Goal: Information Seeking & Learning: Learn about a topic

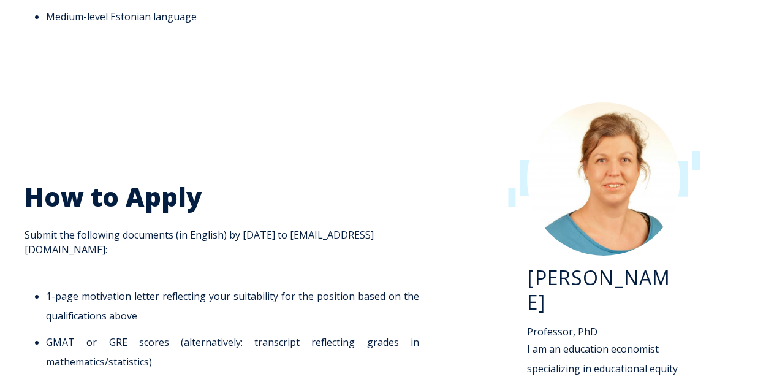
scroll to position [1654, 0]
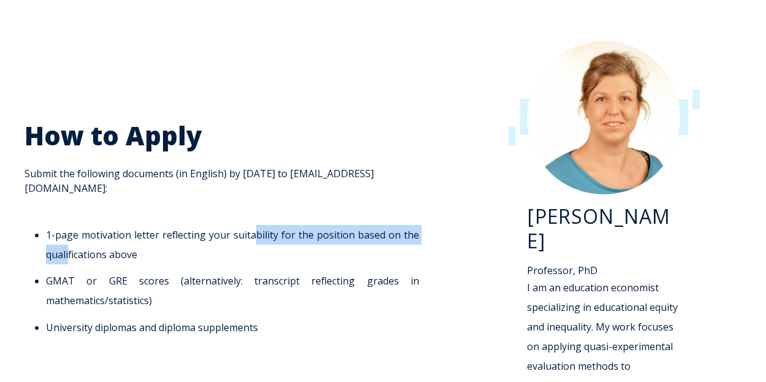
drag, startPoint x: 257, startPoint y: 187, endPoint x: 67, endPoint y: 208, distance: 190.4
click at [67, 225] on li "1-page motivation letter reflecting your suitability for the position based on …" at bounding box center [232, 244] width 373 height 39
drag, startPoint x: 112, startPoint y: 201, endPoint x: 224, endPoint y: 184, distance: 112.7
click at [224, 225] on li "1-page motivation letter reflecting your suitability for the position based on …" at bounding box center [232, 244] width 373 height 39
drag, startPoint x: 181, startPoint y: 191, endPoint x: 67, endPoint y: 213, distance: 116.1
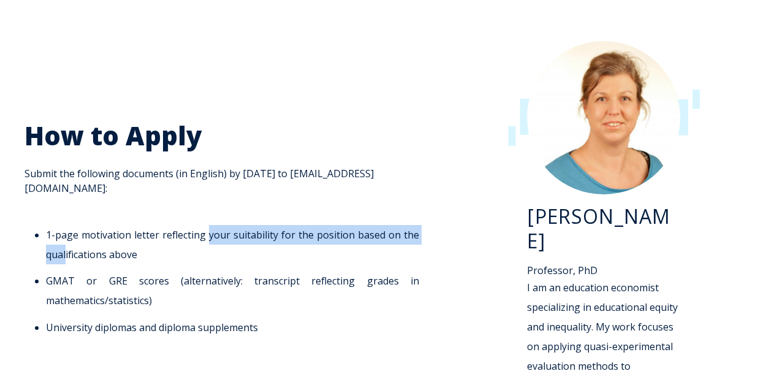
click at [67, 225] on li "1-page motivation letter reflecting your suitability for the position based on …" at bounding box center [232, 244] width 373 height 39
drag, startPoint x: 81, startPoint y: 213, endPoint x: 242, endPoint y: 191, distance: 162.1
click at [242, 225] on li "1-page motivation letter reflecting your suitability for the position based on …" at bounding box center [232, 244] width 373 height 39
drag, startPoint x: 212, startPoint y: 191, endPoint x: 71, endPoint y: 208, distance: 141.9
click at [71, 225] on li "1-page motivation letter reflecting your suitability for the position based on …" at bounding box center [232, 244] width 373 height 39
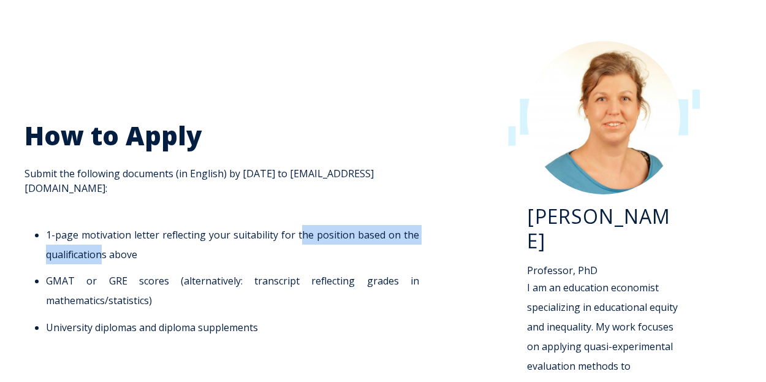
drag, startPoint x: 103, startPoint y: 216, endPoint x: 302, endPoint y: 181, distance: 202.0
click at [302, 181] on div "How to Apply Submit the following documents (in English) by [DATE] to [EMAIL_AD…" at bounding box center [225, 227] width 401 height 217
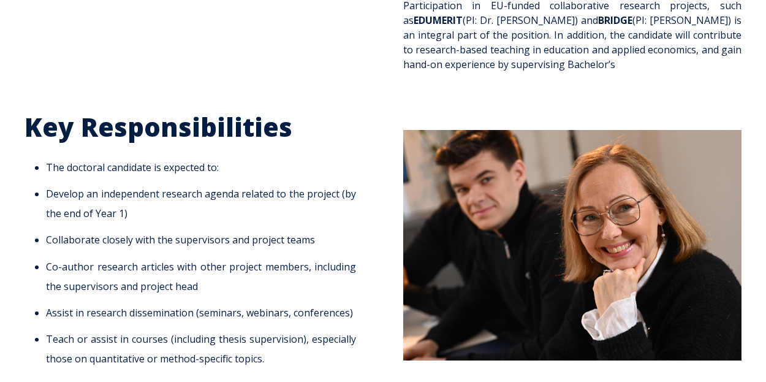
scroll to position [796, 0]
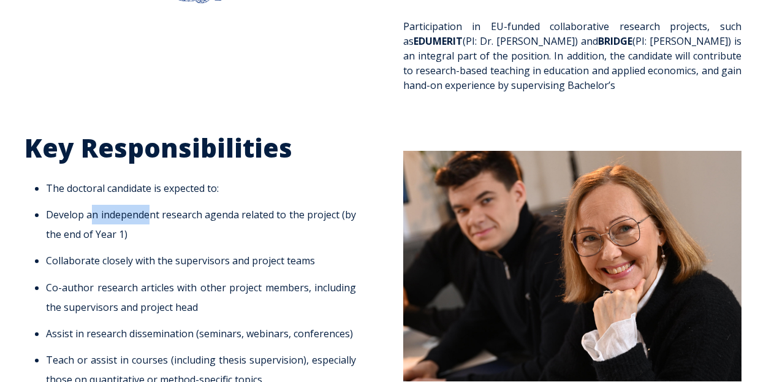
drag, startPoint x: 151, startPoint y: 170, endPoint x: 90, endPoint y: 186, distance: 62.6
click at [91, 186] on ul "The doctoral candidate is expected to: Develop an independent research agenda r…" at bounding box center [194, 283] width 338 height 211
drag, startPoint x: 70, startPoint y: 186, endPoint x: 166, endPoint y: 159, distance: 99.3
click at [166, 178] on ul "The doctoral candidate is expected to: Develop an independent research agenda r…" at bounding box center [194, 283] width 338 height 211
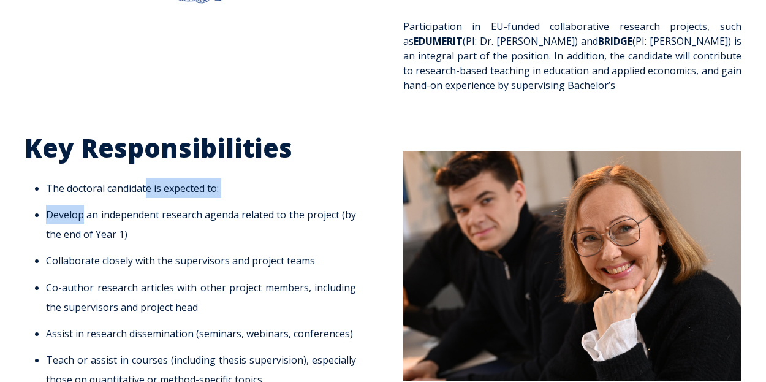
drag, startPoint x: 138, startPoint y: 162, endPoint x: 81, endPoint y: 187, distance: 62.3
click at [81, 187] on ul "The doctoral candidate is expected to: Develop an independent research agenda r…" at bounding box center [194, 283] width 338 height 211
drag, startPoint x: 124, startPoint y: 187, endPoint x: 194, endPoint y: 163, distance: 73.2
click at [194, 178] on ul "The doctoral candidate is expected to: Develop an independent research agenda r…" at bounding box center [194, 283] width 338 height 211
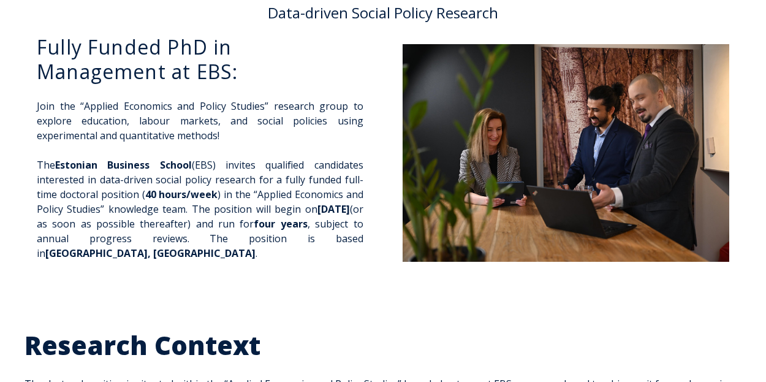
scroll to position [123, 0]
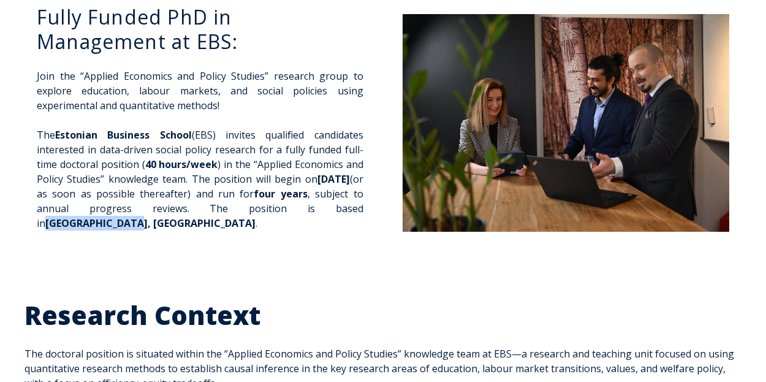
drag, startPoint x: 274, startPoint y: 205, endPoint x: 350, endPoint y: 210, distance: 76.7
click at [350, 210] on p "The Estonian Business School (EBS) invites qualified candidates interested in d…" at bounding box center [200, 178] width 327 height 103
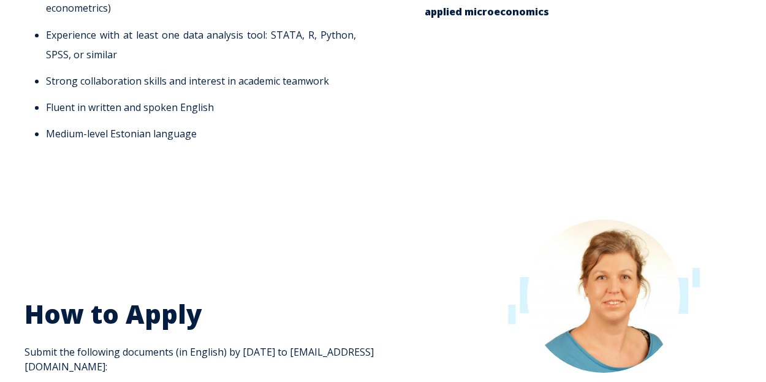
scroll to position [1470, 0]
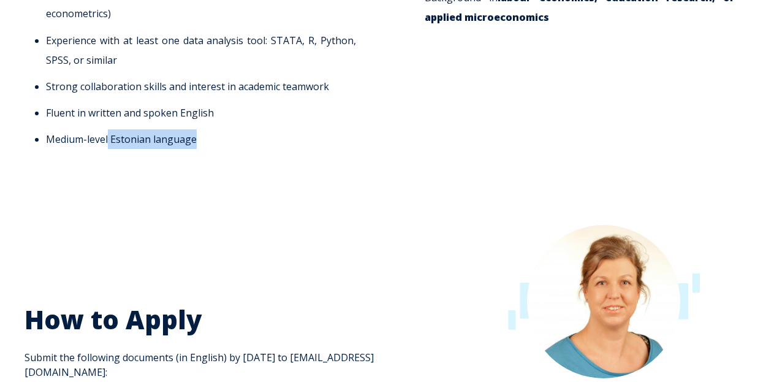
drag, startPoint x: 198, startPoint y: 110, endPoint x: 108, endPoint y: 105, distance: 89.6
click at [108, 129] on li "Medium-level Estonian language" at bounding box center [201, 139] width 310 height 20
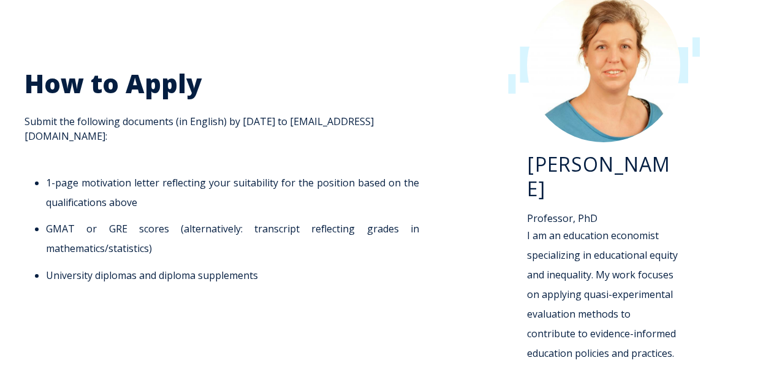
scroll to position [1715, 0]
